Goal: Task Accomplishment & Management: Manage account settings

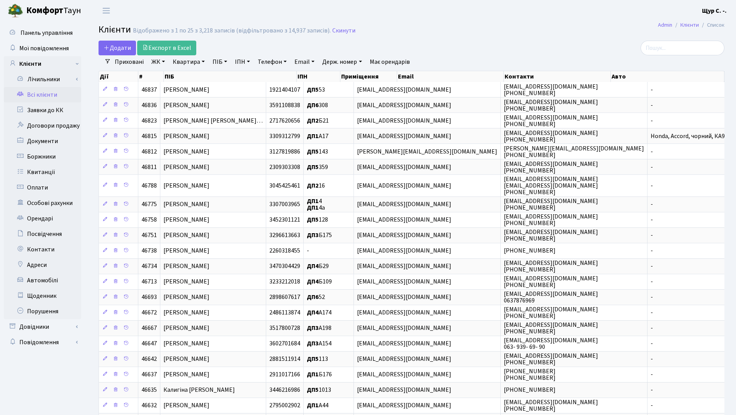
select select "25"
click at [175, 60] on link "Квартира" at bounding box center [189, 61] width 38 height 13
type input "63"
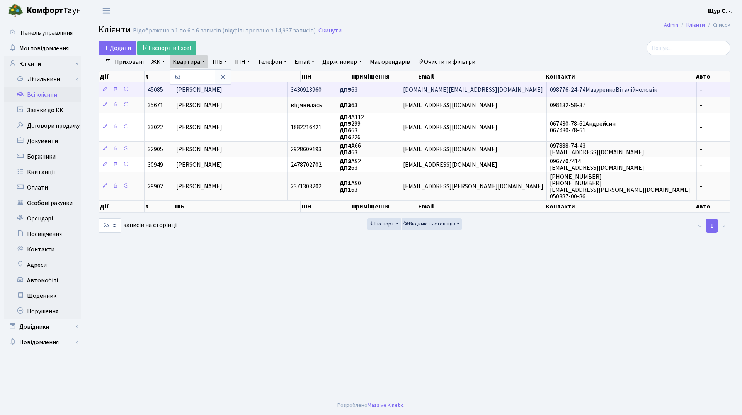
click at [269, 92] on td "Мороз Катерина Олександрівна" at bounding box center [230, 89] width 114 height 15
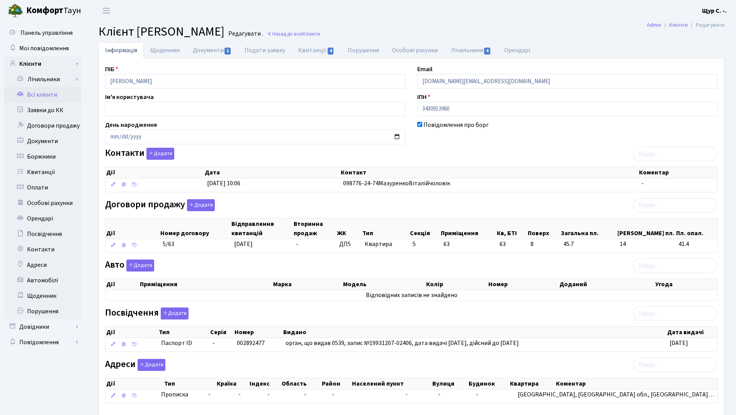
click at [52, 92] on link "Всі клієнти" at bounding box center [42, 94] width 77 height 15
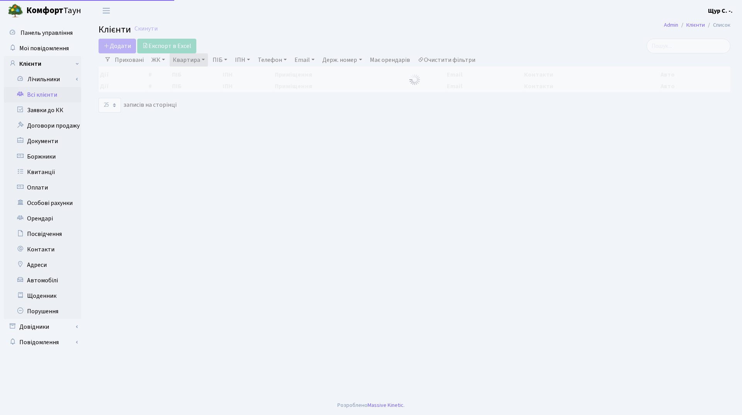
select select "25"
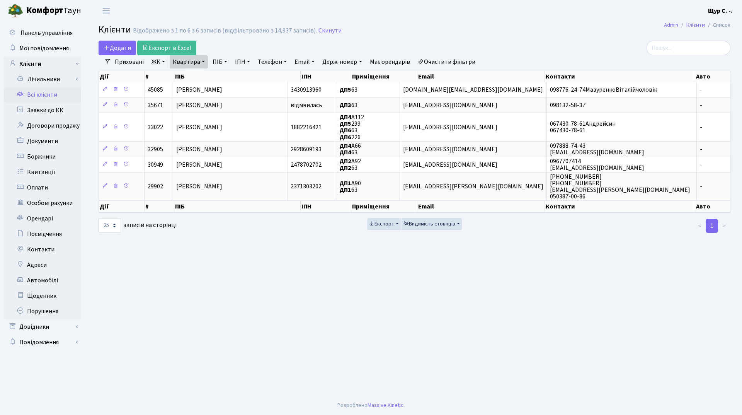
click at [206, 60] on link "Квартира" at bounding box center [189, 61] width 38 height 13
click at [199, 82] on input "63" at bounding box center [192, 77] width 45 height 15
type input "6"
type input "38"
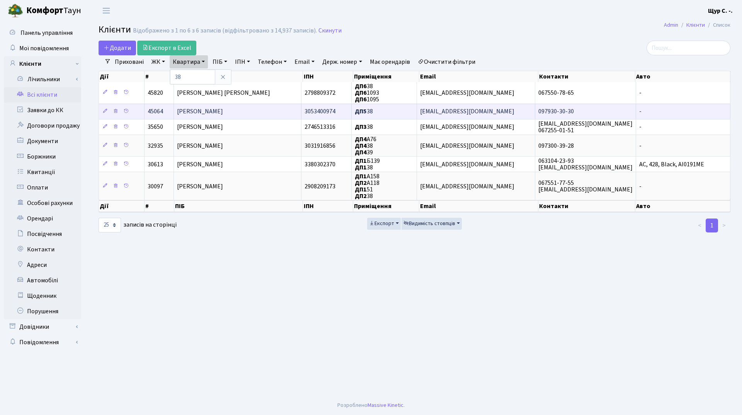
click at [215, 112] on span "[PERSON_NAME]" at bounding box center [200, 111] width 46 height 9
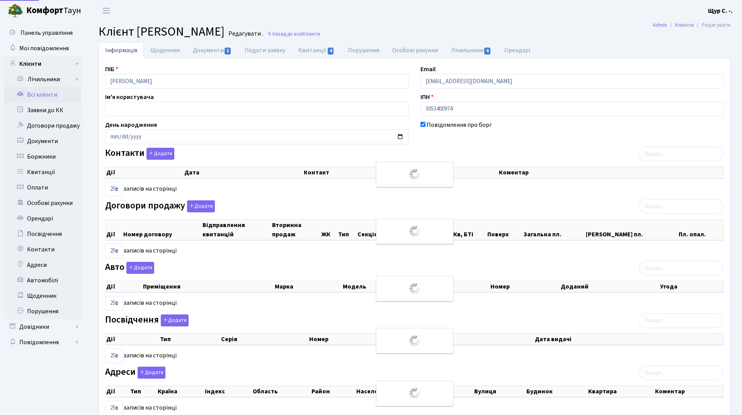
select select "25"
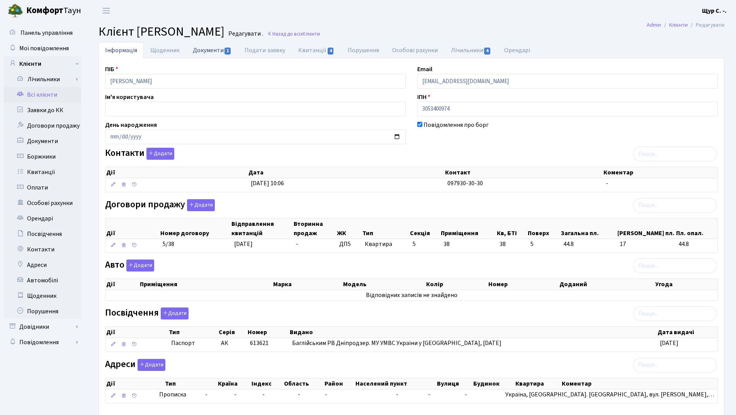
click at [211, 50] on link "Документи 1" at bounding box center [212, 50] width 52 height 16
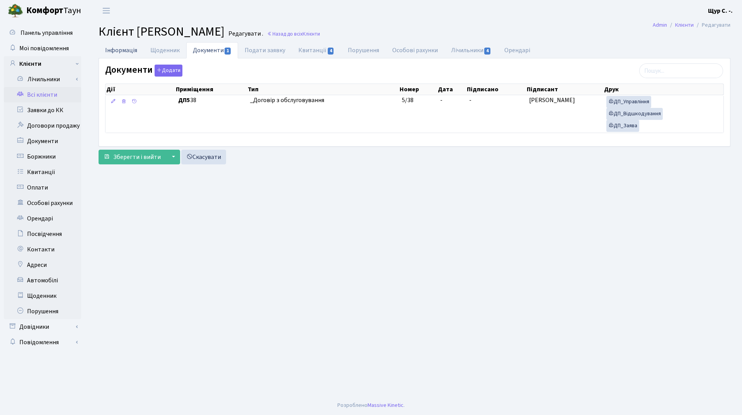
click at [130, 48] on link "Інформація" at bounding box center [121, 50] width 45 height 16
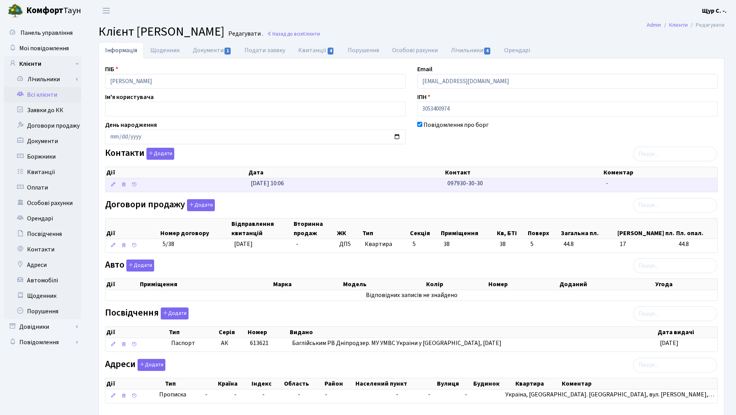
click at [433, 180] on td "24.01.2025, 10:06" at bounding box center [346, 185] width 197 height 14
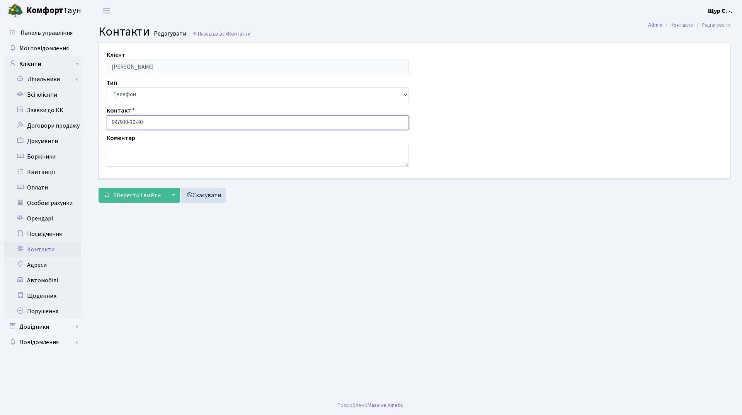
click at [120, 121] on input "097930-30-30" at bounding box center [258, 122] width 302 height 15
type input "097-930-30-30"
click at [141, 196] on span "Зберегти і вийти" at bounding box center [137, 195] width 48 height 9
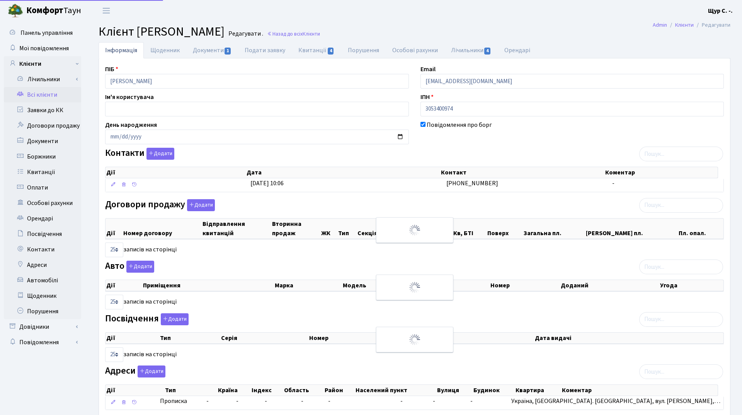
select select "25"
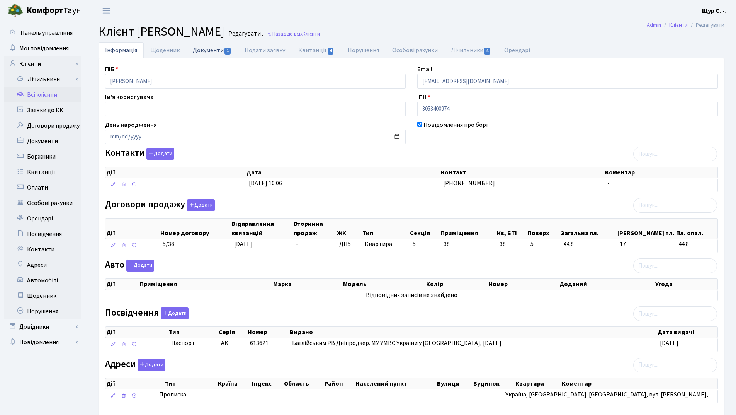
click at [196, 51] on link "Документи 1" at bounding box center [212, 50] width 52 height 16
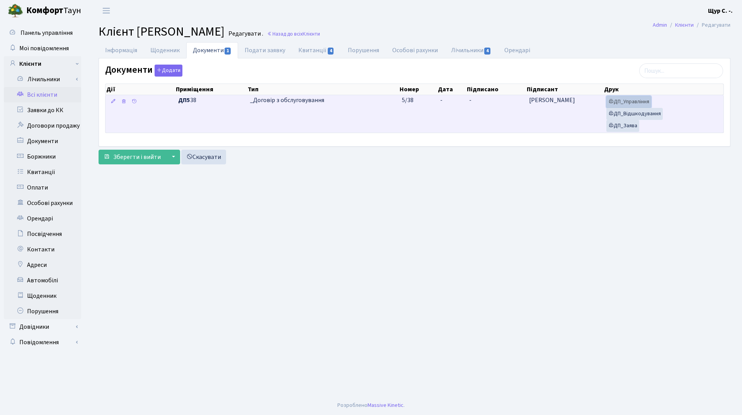
click at [636, 100] on link "ДП_Управління" at bounding box center [629, 102] width 45 height 12
click at [643, 110] on link "ДП_Відшкодування" at bounding box center [635, 114] width 56 height 12
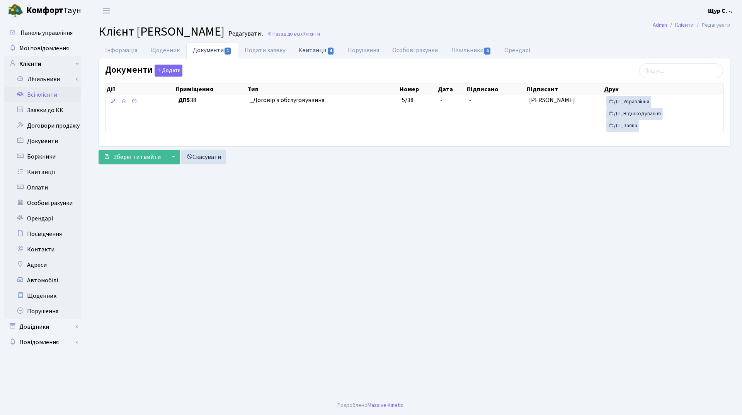
click at [319, 48] on link "Квитанції 4" at bounding box center [316, 50] width 49 height 16
select select "25"
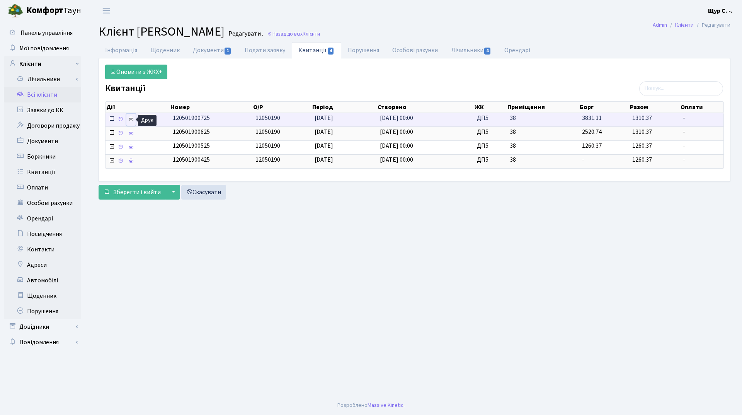
click at [131, 120] on icon at bounding box center [130, 118] width 5 height 5
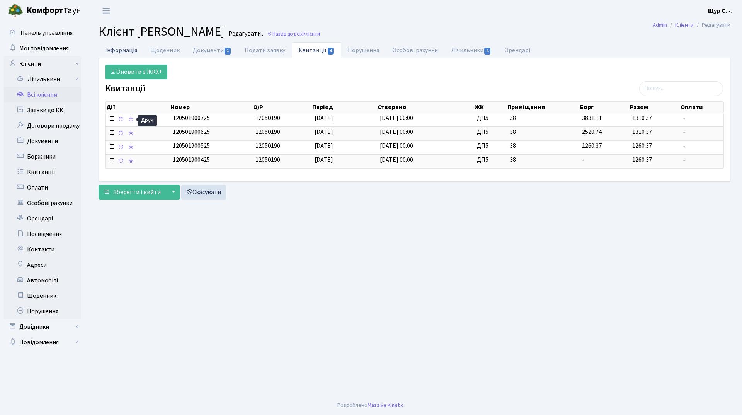
click at [123, 49] on link "Інформація" at bounding box center [121, 50] width 45 height 16
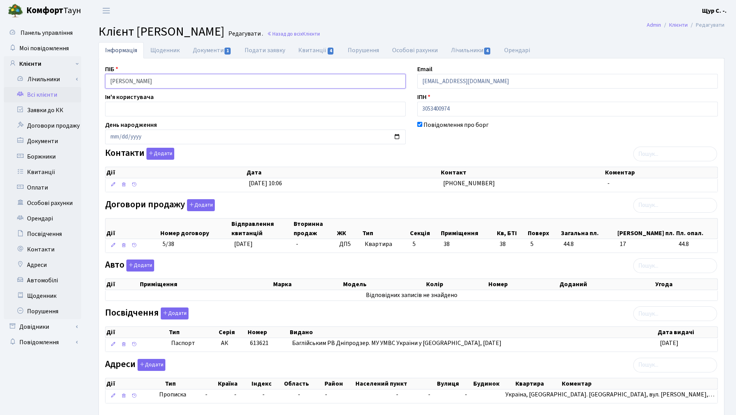
drag, startPoint x: 187, startPoint y: 81, endPoint x: 101, endPoint y: 83, distance: 85.5
click at [101, 83] on div "ПІБ Зорін Роман Євгенович" at bounding box center [255, 77] width 312 height 24
click at [54, 98] on link "Всі клієнти" at bounding box center [42, 94] width 77 height 15
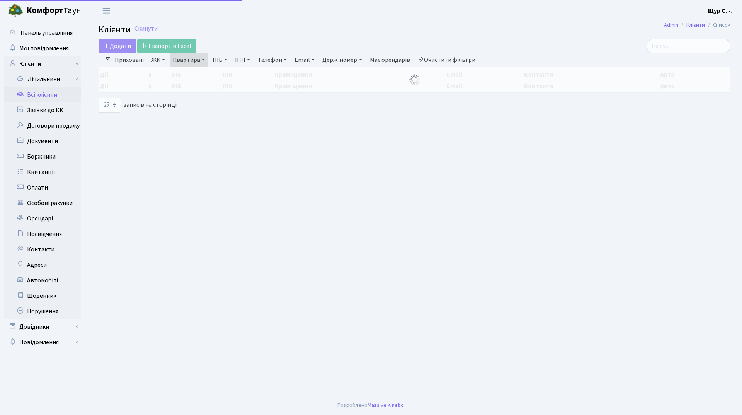
select select "25"
